Goal: Information Seeking & Learning: Learn about a topic

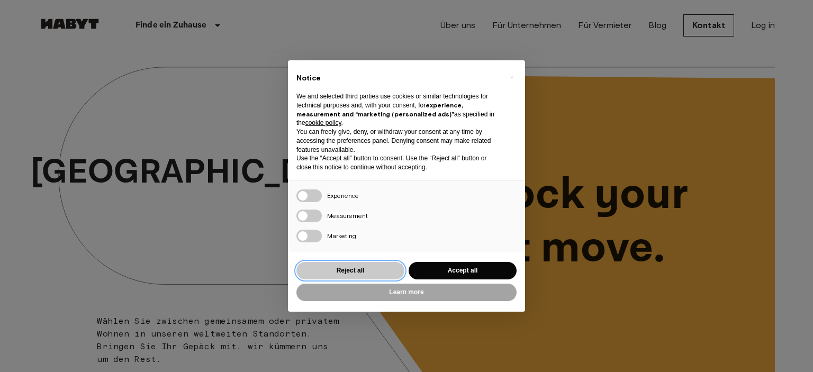
click at [320, 277] on button "Reject all" at bounding box center [351, 270] width 108 height 17
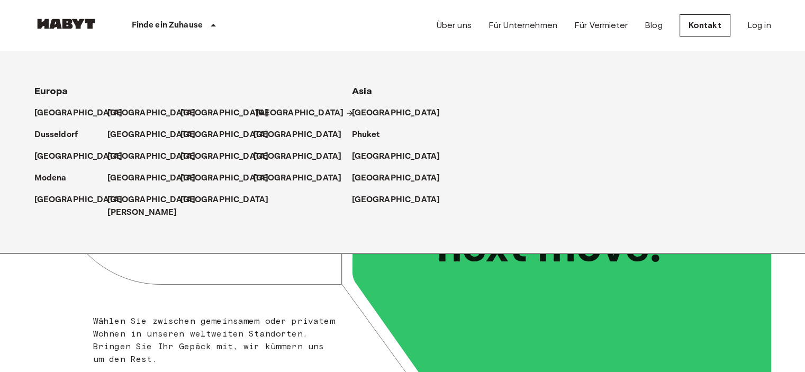
click at [261, 113] on p "[GEOGRAPHIC_DATA]" at bounding box center [300, 113] width 88 height 13
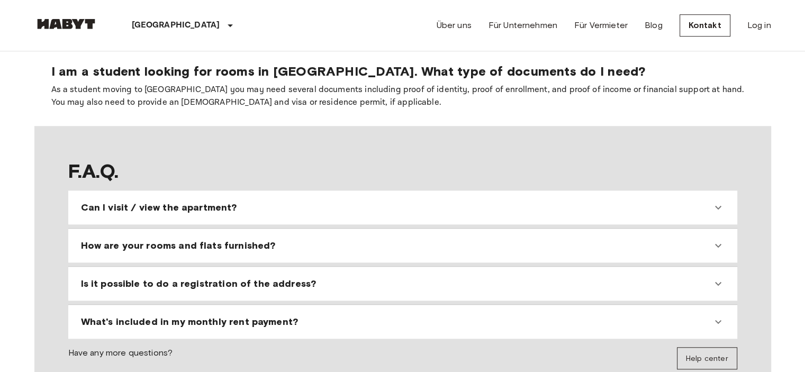
scroll to position [838, 0]
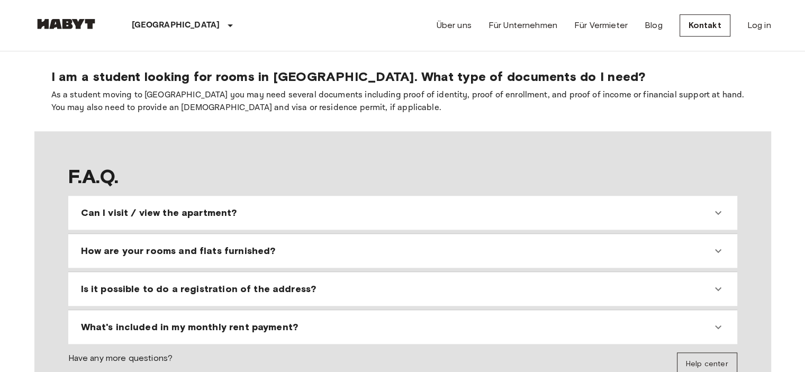
click at [368, 216] on div "Can I visit / view the apartment?" at bounding box center [396, 213] width 631 height 13
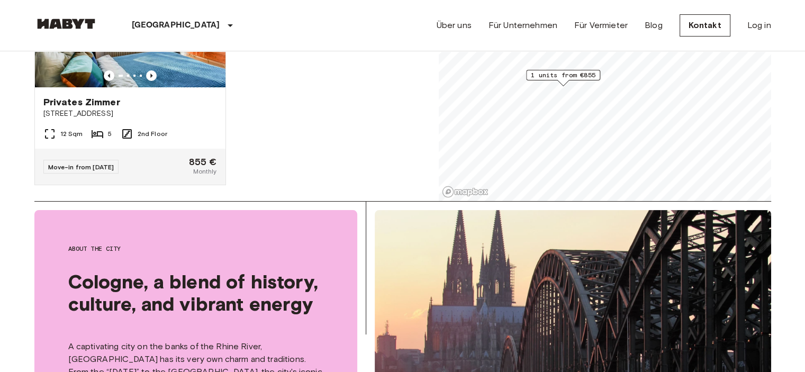
scroll to position [0, 0]
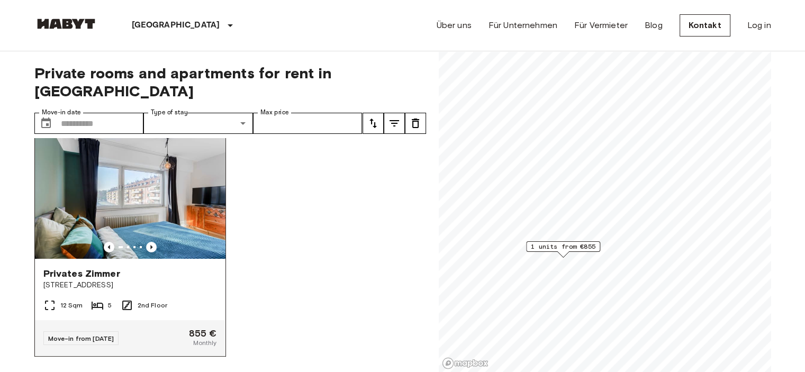
click at [176, 207] on img at bounding box center [130, 195] width 191 height 127
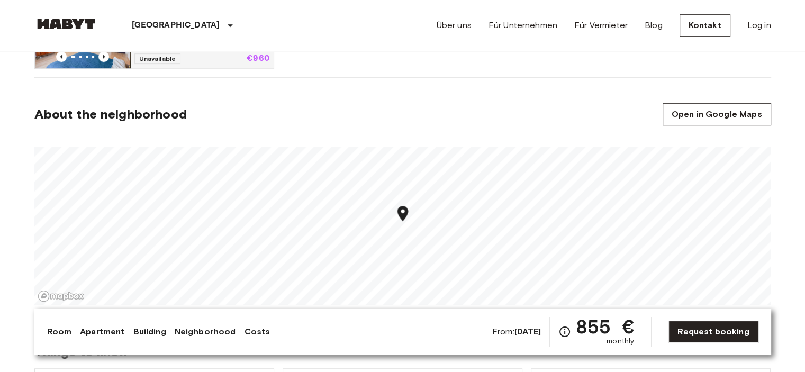
scroll to position [688, 0]
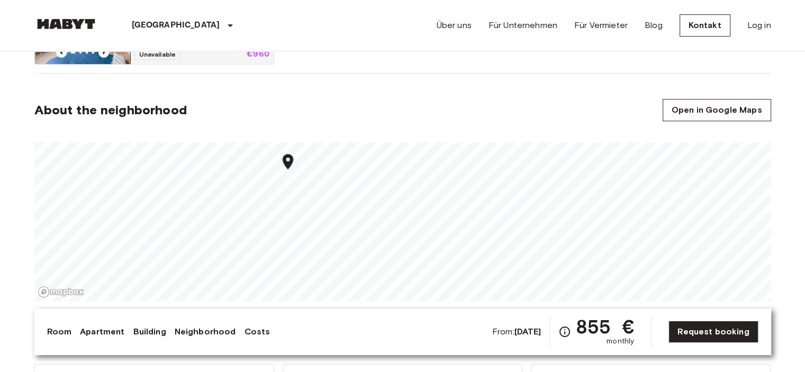
click at [142, 334] on link "Building" at bounding box center [149, 332] width 33 height 13
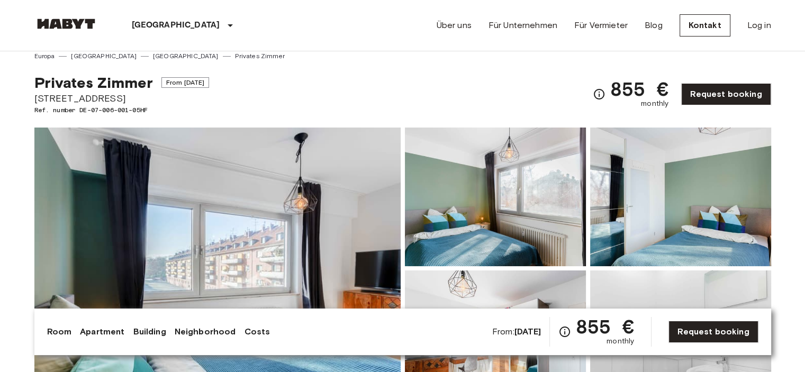
scroll to position [0, 0]
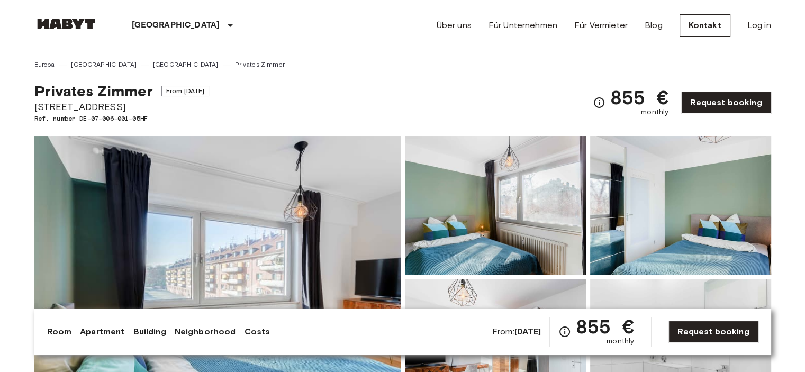
click at [146, 332] on link "Building" at bounding box center [149, 332] width 33 height 13
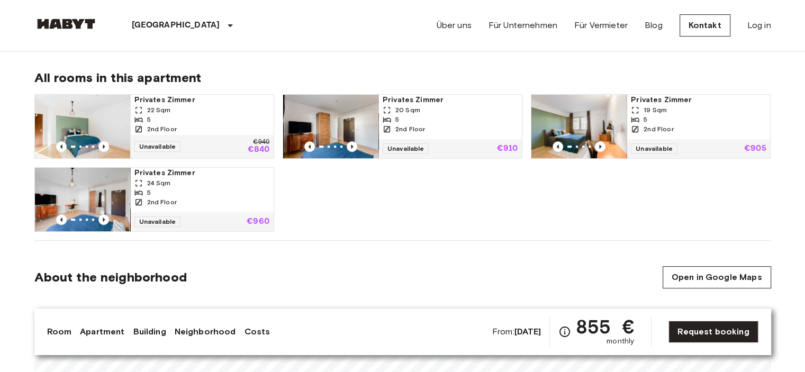
scroll to position [522, 0]
